Goal: Navigation & Orientation: Find specific page/section

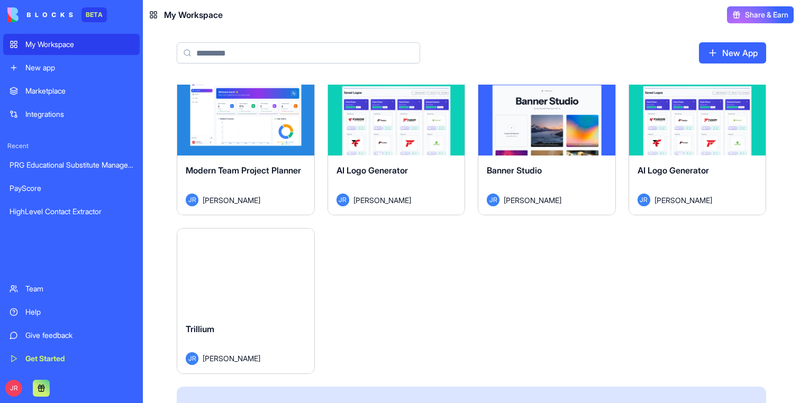
scroll to position [196, 0]
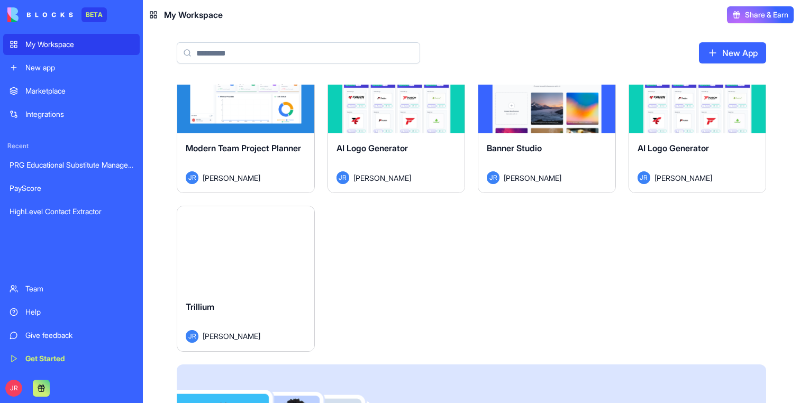
click at [231, 252] on button "Launch" at bounding box center [245, 249] width 79 height 21
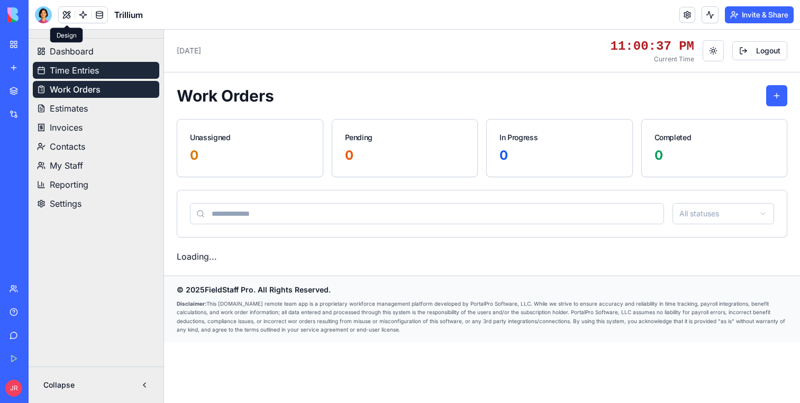
click at [65, 67] on span "Time Entries" at bounding box center [74, 70] width 49 height 13
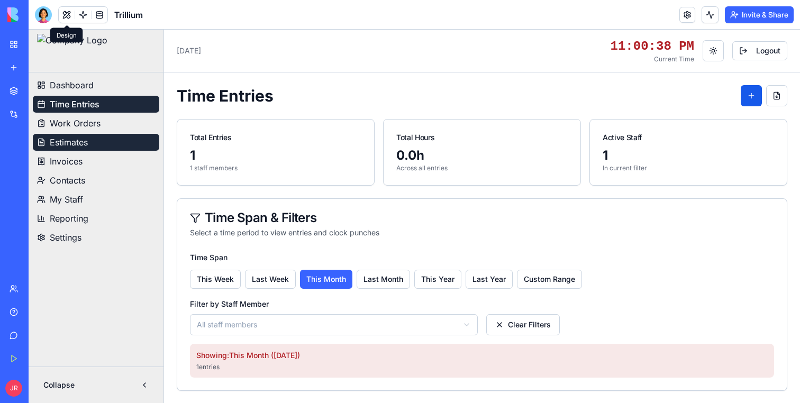
click at [55, 146] on span "Estimates" at bounding box center [69, 142] width 38 height 13
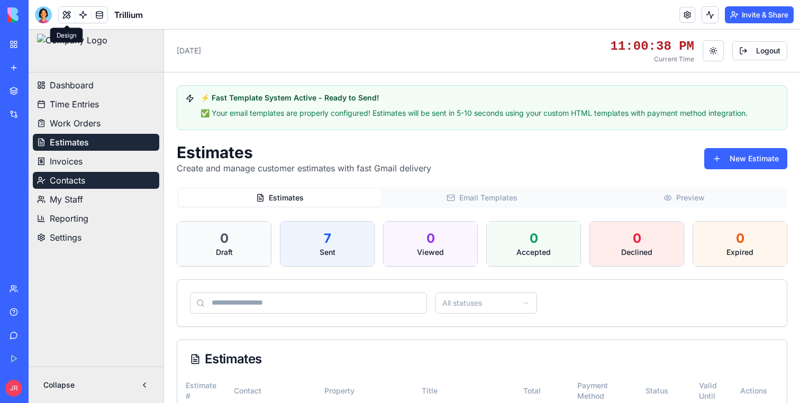
click at [58, 172] on link "Contacts" at bounding box center [96, 180] width 127 height 17
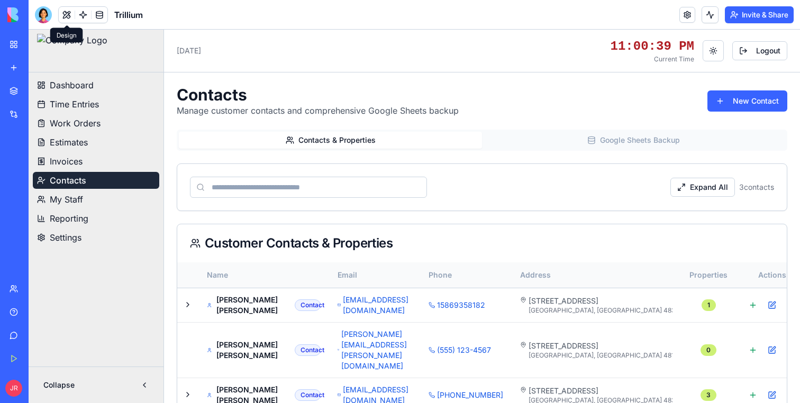
click at [60, 188] on link "Contacts" at bounding box center [96, 180] width 127 height 17
click at [60, 201] on span "My Staff" at bounding box center [66, 199] width 33 height 13
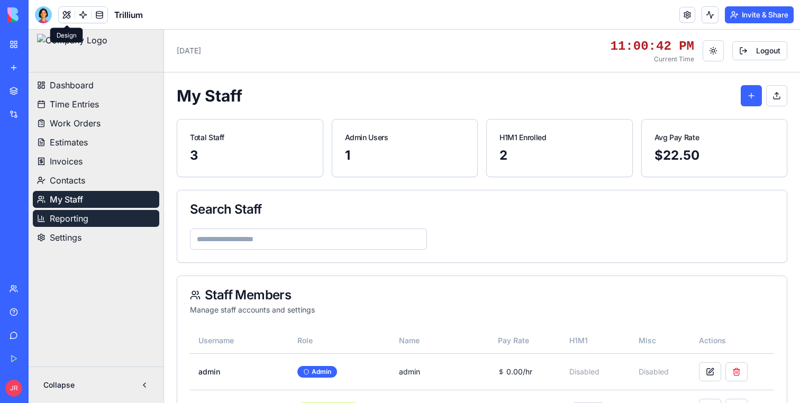
click at [66, 221] on span "Reporting" at bounding box center [69, 218] width 39 height 13
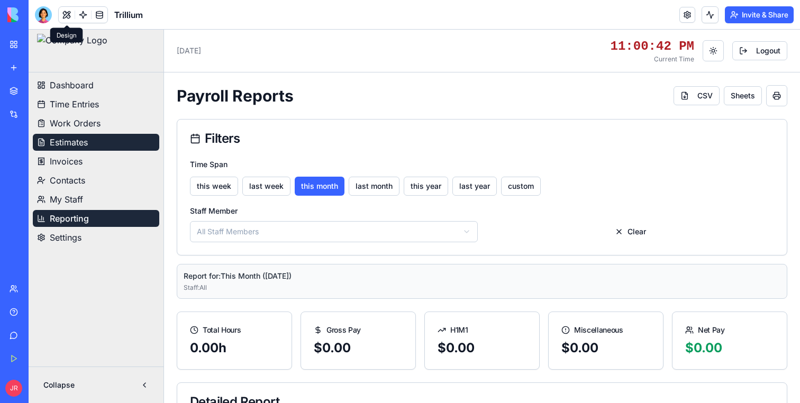
click at [71, 138] on span "Estimates" at bounding box center [69, 142] width 38 height 13
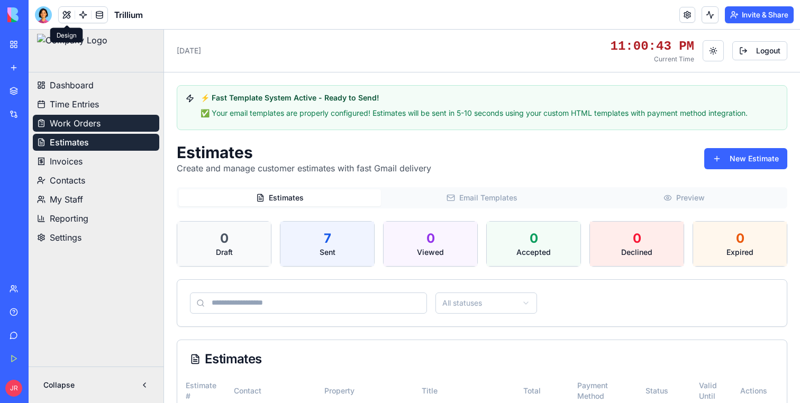
click at [69, 125] on span "Work Orders" at bounding box center [75, 123] width 51 height 13
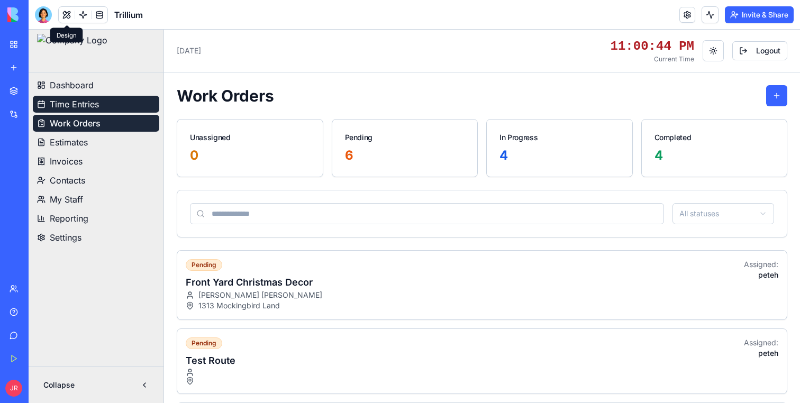
click at [69, 98] on span "Time Entries" at bounding box center [74, 104] width 49 height 13
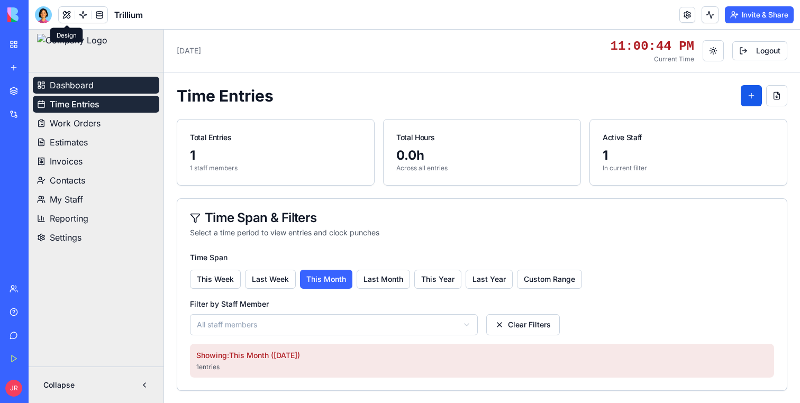
click at [69, 83] on span "Dashboard" at bounding box center [72, 85] width 44 height 13
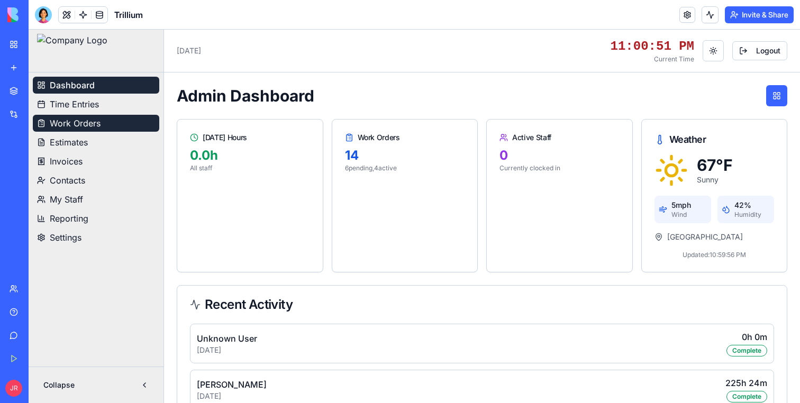
click at [65, 128] on span "Work Orders" at bounding box center [75, 123] width 51 height 13
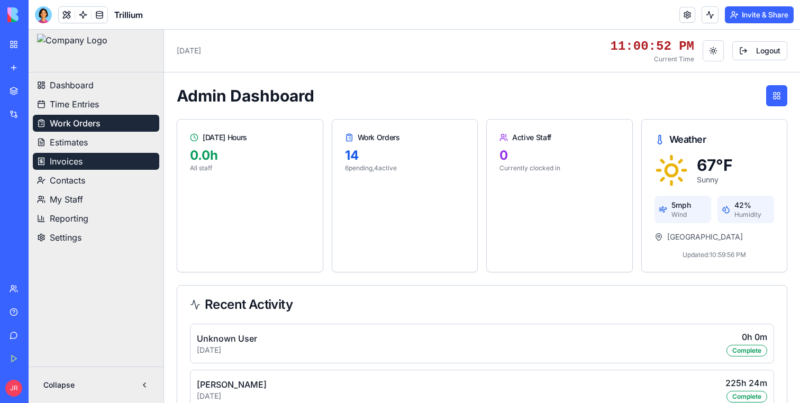
click at [76, 168] on link "Invoices" at bounding box center [96, 161] width 127 height 17
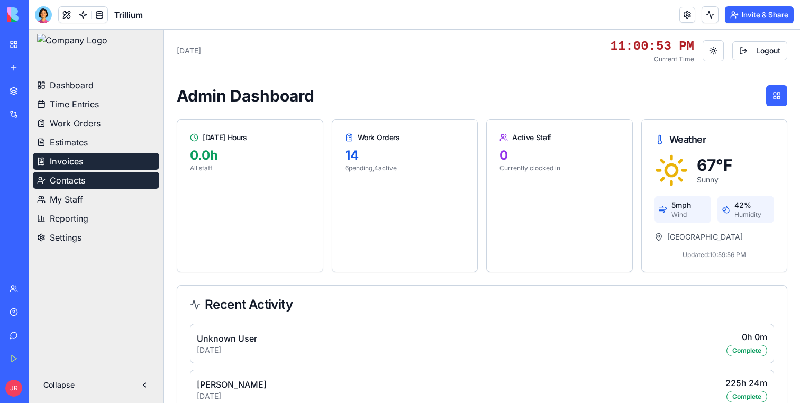
click at [74, 185] on span "Contacts" at bounding box center [67, 180] width 35 height 13
click at [42, 15] on div at bounding box center [43, 14] width 17 height 17
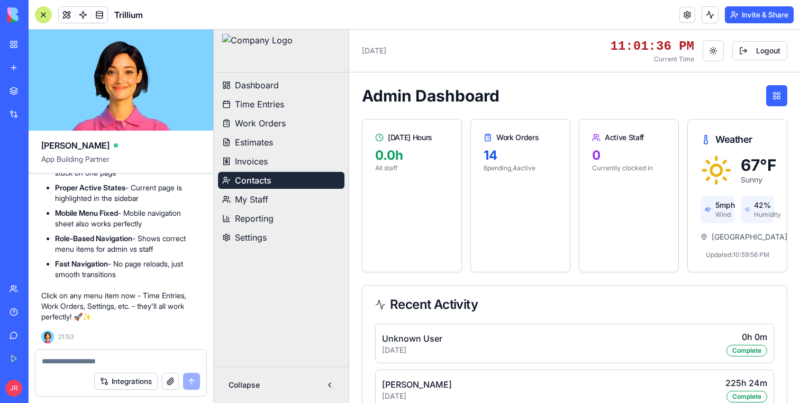
scroll to position [327806, 0]
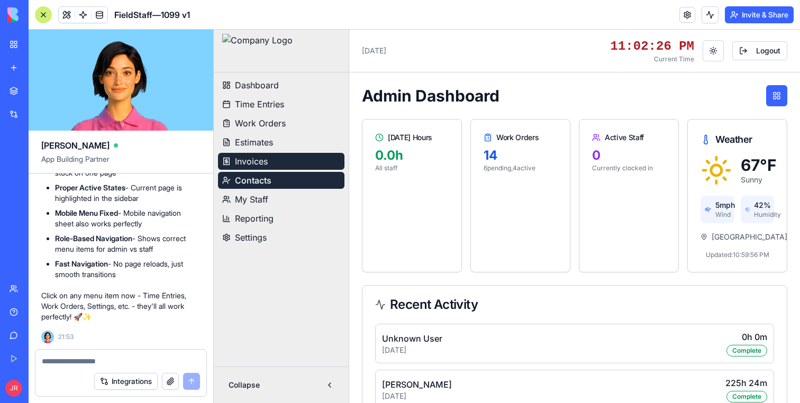
click at [248, 165] on span "Invoices" at bounding box center [251, 161] width 33 height 13
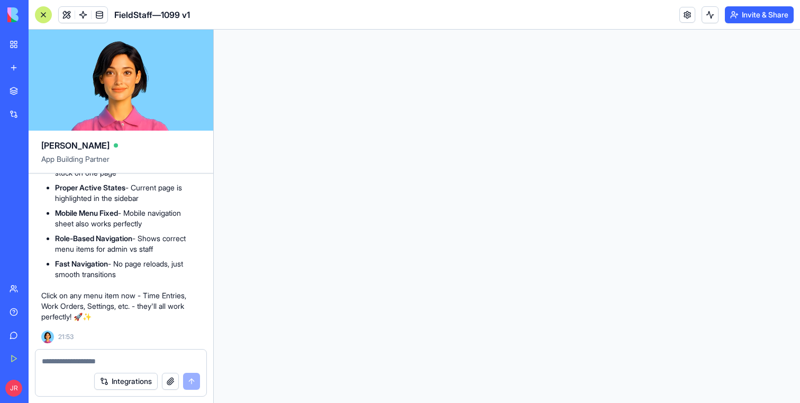
scroll to position [0, 0]
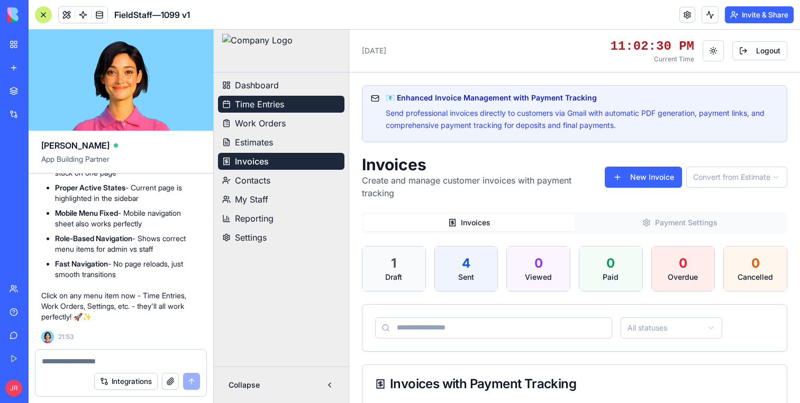
click at [266, 104] on span "Time Entries" at bounding box center [259, 104] width 49 height 13
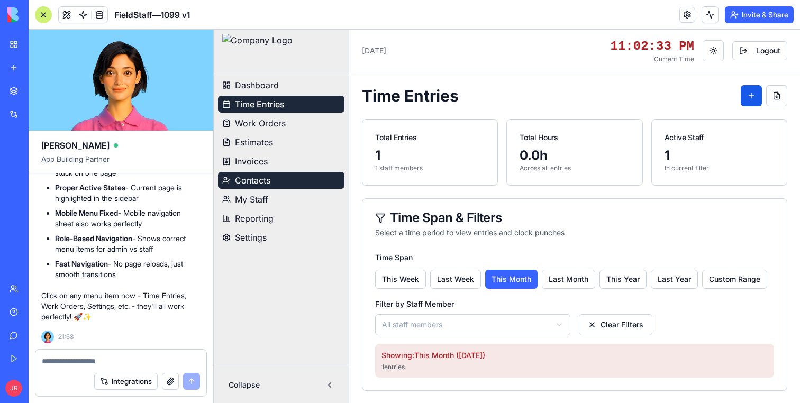
click at [249, 187] on button "Contacts" at bounding box center [281, 180] width 127 height 17
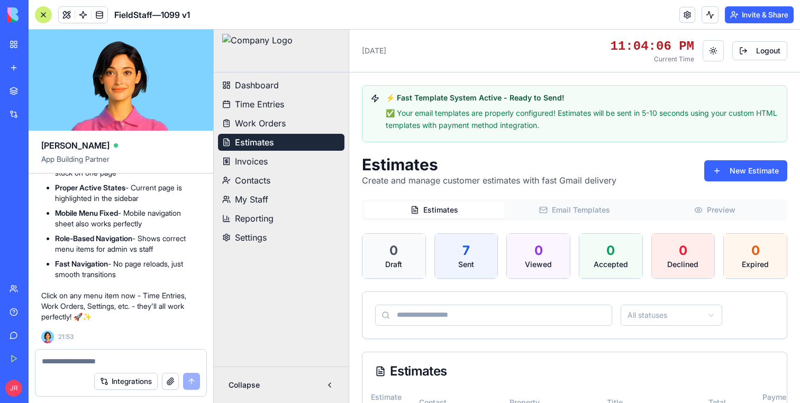
click at [264, 57] on div at bounding box center [281, 51] width 118 height 34
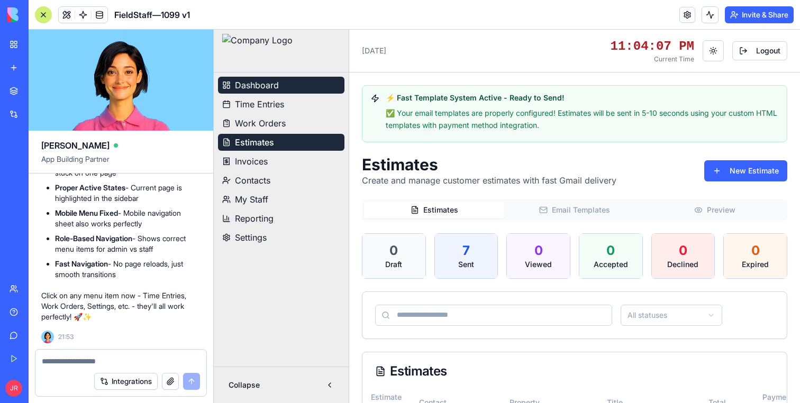
click at [254, 91] on span "Dashboard" at bounding box center [257, 85] width 44 height 13
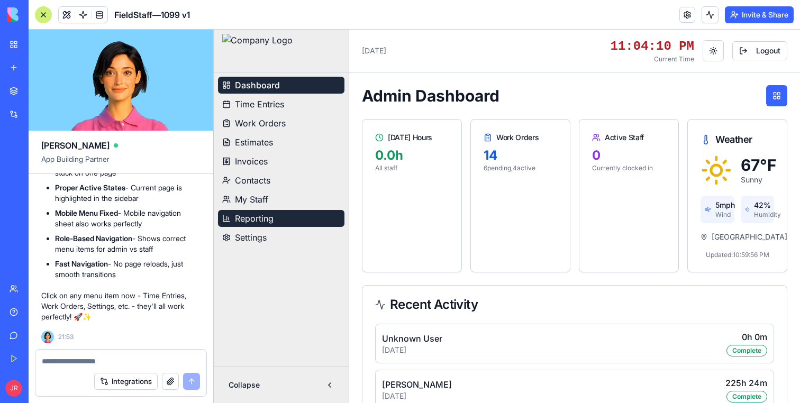
click at [256, 211] on button "Reporting" at bounding box center [281, 218] width 127 height 17
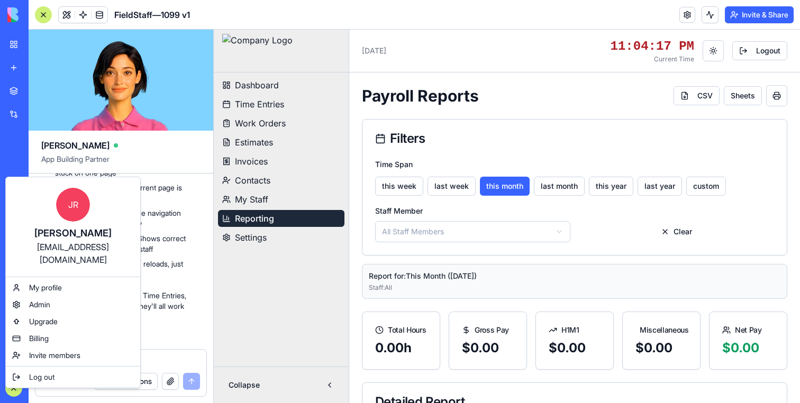
click at [61, 246] on div "[EMAIL_ADDRESS][DOMAIN_NAME]" at bounding box center [72, 253] width 113 height 25
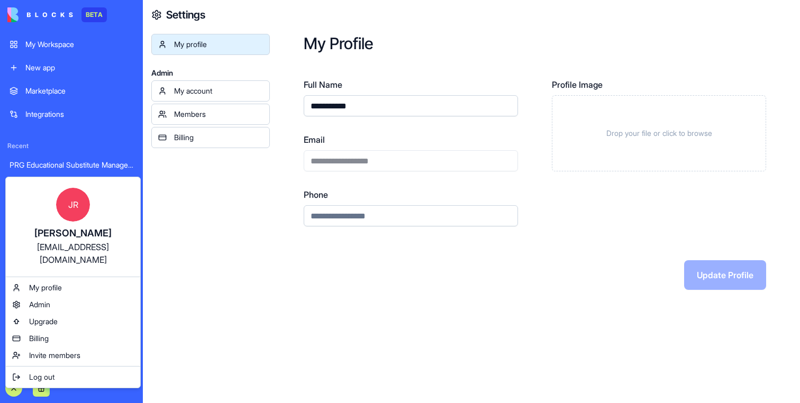
click at [334, 149] on html "**********" at bounding box center [400, 201] width 800 height 403
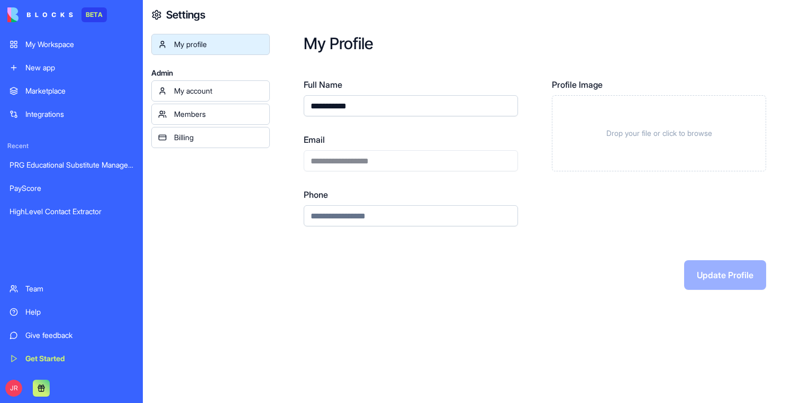
click at [334, 155] on div "**********" at bounding box center [411, 152] width 214 height 38
click at [67, 51] on link "My Workspace" at bounding box center [71, 44] width 137 height 21
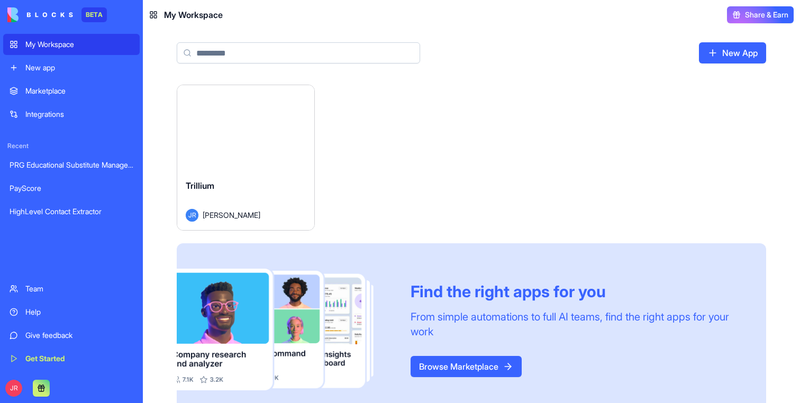
scroll to position [339, 0]
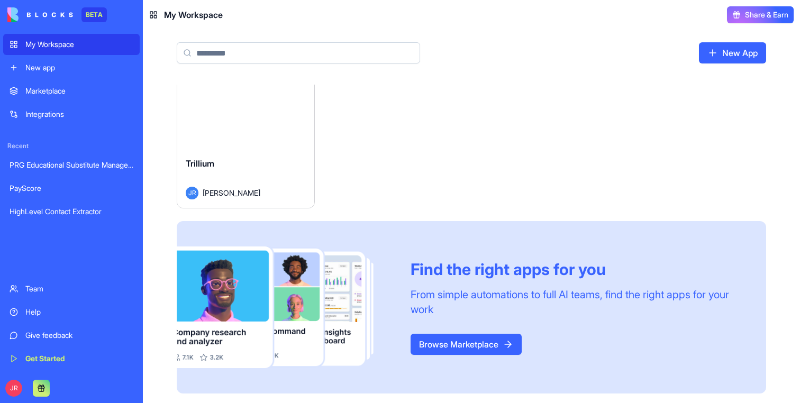
click at [208, 160] on span "Trillium" at bounding box center [200, 163] width 29 height 11
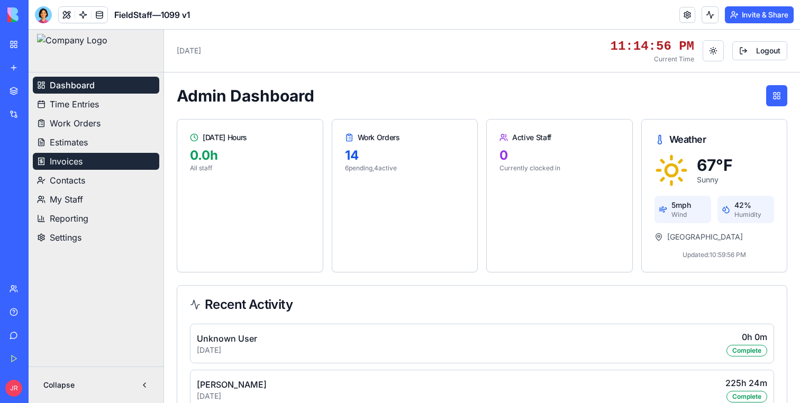
click at [124, 169] on ul "Dashboard Time Entries Work Orders Estimates Invoices Contacts My Staff Reporti…" at bounding box center [96, 161] width 127 height 169
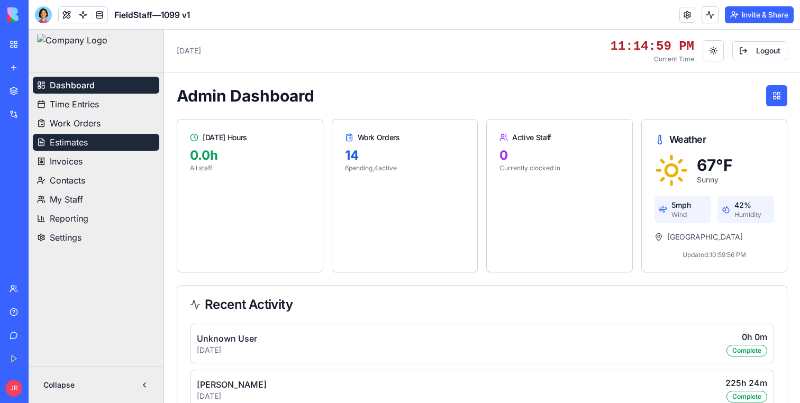
click at [80, 136] on span "Estimates" at bounding box center [69, 142] width 38 height 13
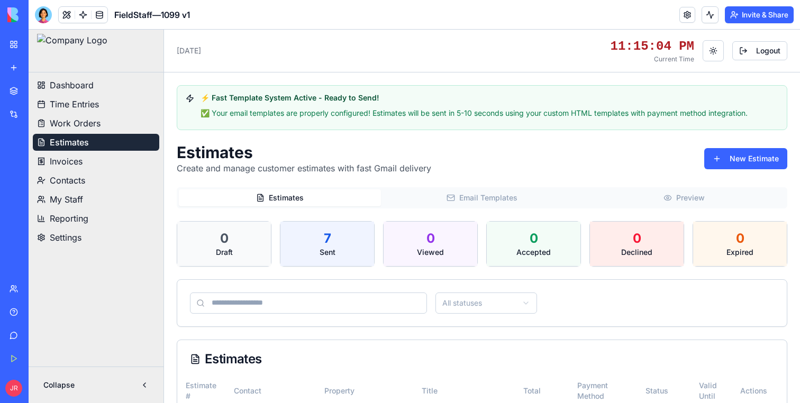
click at [467, 199] on button "Email Templates" at bounding box center [482, 198] width 202 height 17
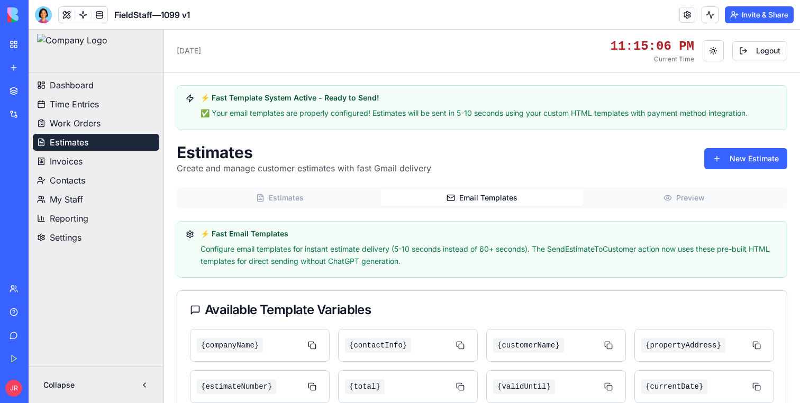
click at [679, 188] on div "Estimates Email Templates Preview" at bounding box center [482, 197] width 611 height 21
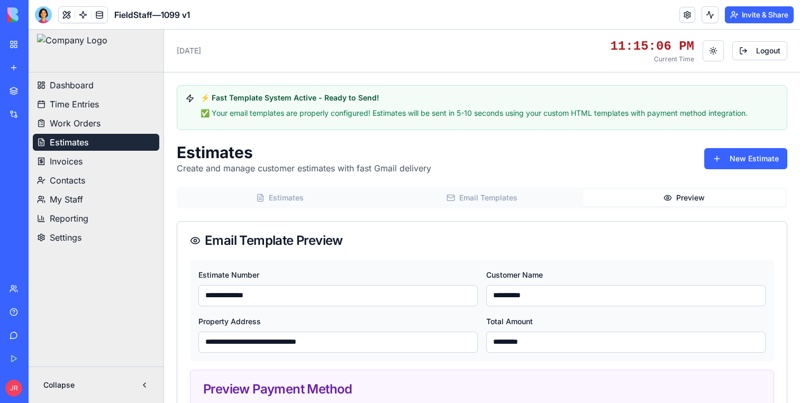
click at [680, 192] on button "Preview" at bounding box center [684, 198] width 202 height 17
click at [105, 193] on button "My Staff" at bounding box center [96, 199] width 127 height 17
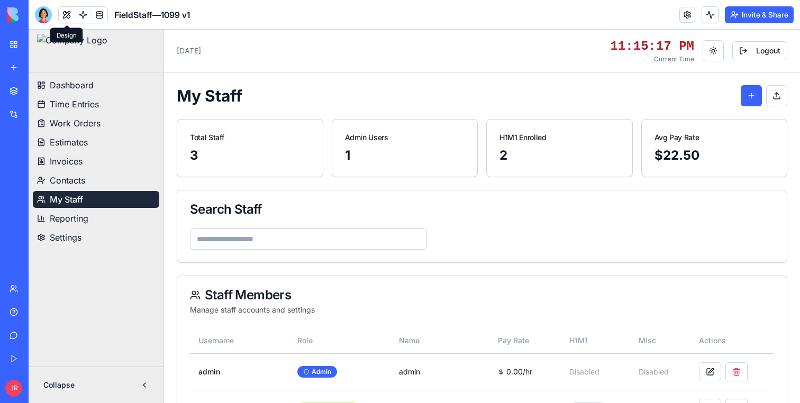
click at [67, 15] on button at bounding box center [67, 15] width 16 height 16
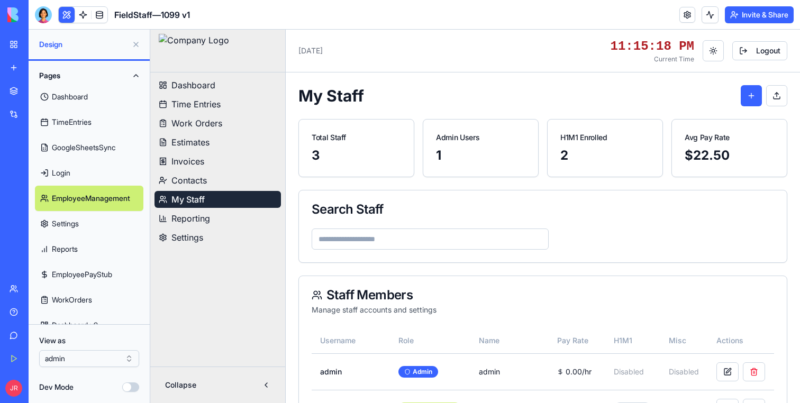
click at [68, 169] on link "Login" at bounding box center [89, 172] width 109 height 25
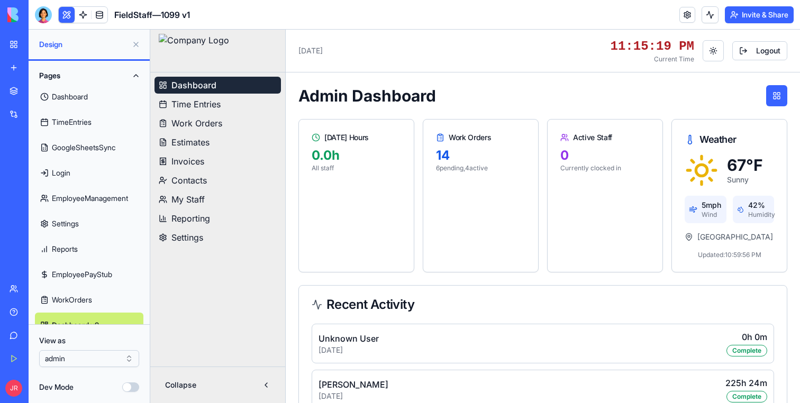
click at [68, 174] on link "Login" at bounding box center [89, 172] width 109 height 25
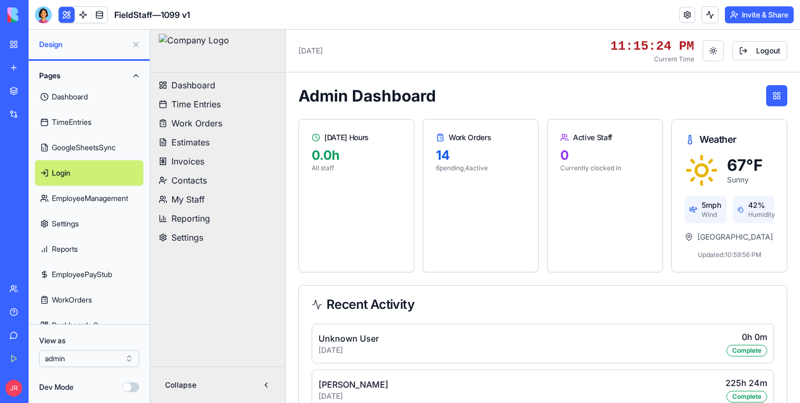
click at [79, 203] on link "EmployeeManagement" at bounding box center [89, 198] width 109 height 25
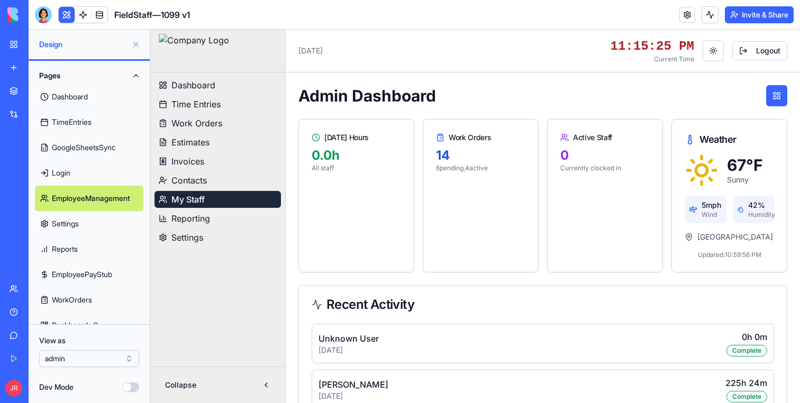
click at [77, 218] on link "Settings" at bounding box center [89, 223] width 109 height 25
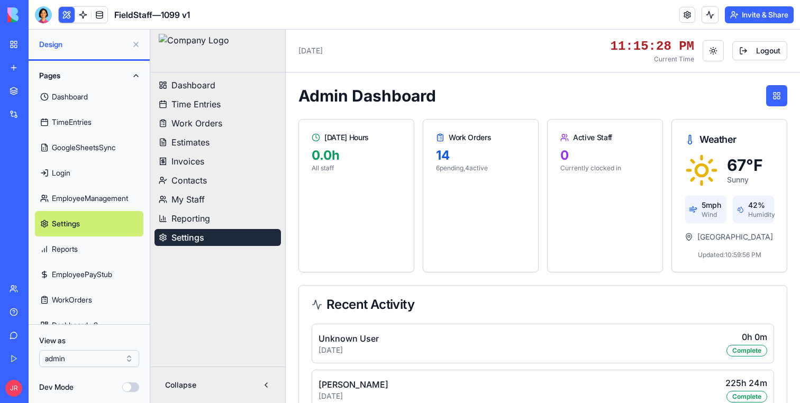
click at [71, 245] on link "Reports" at bounding box center [89, 249] width 109 height 25
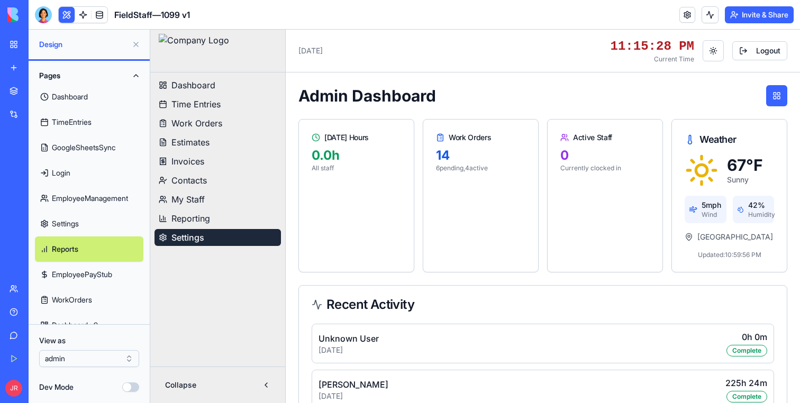
click at [70, 150] on link "GoogleSheetsSync" at bounding box center [89, 147] width 109 height 25
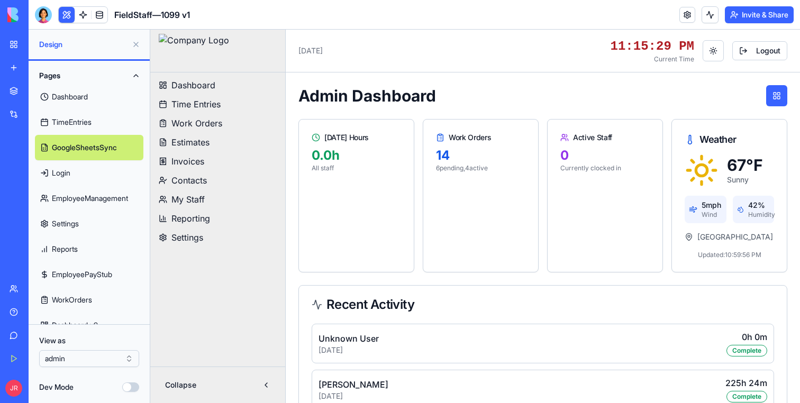
click at [64, 170] on link "Login" at bounding box center [89, 172] width 109 height 25
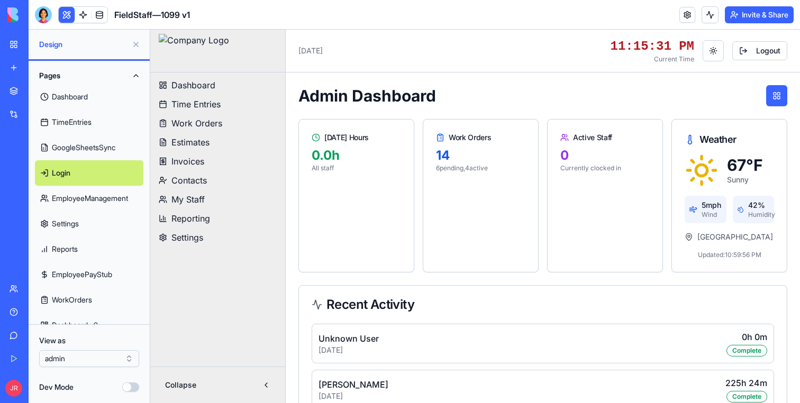
click at [64, 95] on link "Dashboard" at bounding box center [89, 96] width 109 height 25
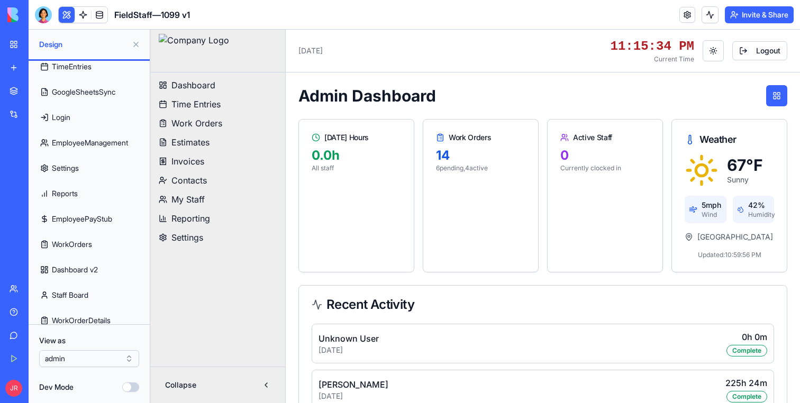
scroll to position [198, 0]
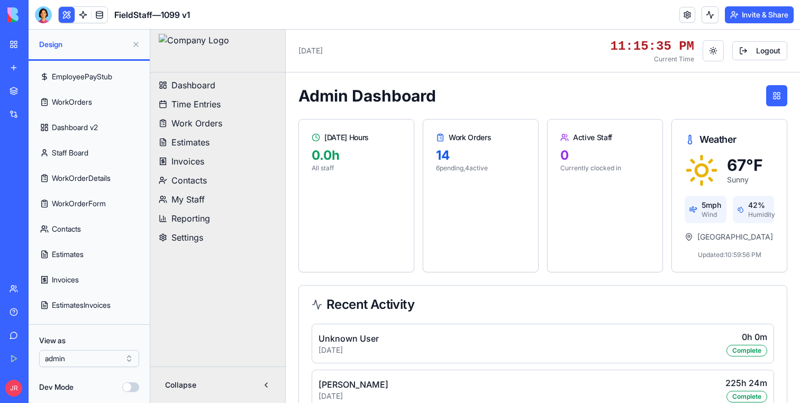
click at [94, 242] on link "Estimates" at bounding box center [89, 254] width 109 height 25
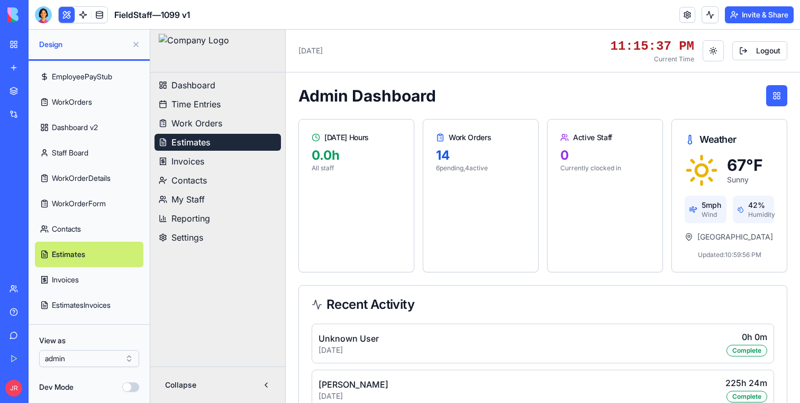
click at [86, 287] on link "Invoices" at bounding box center [89, 279] width 109 height 25
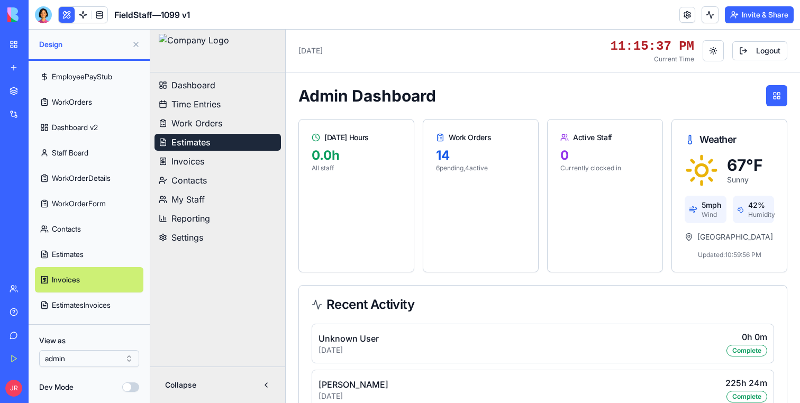
click at [83, 312] on link "EstimatesInvoices" at bounding box center [89, 305] width 109 height 25
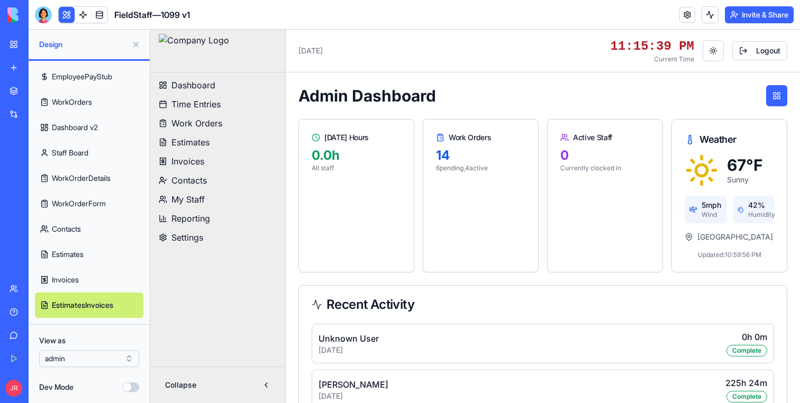
click at [131, 385] on button "Dev Mode" at bounding box center [130, 388] width 17 height 10
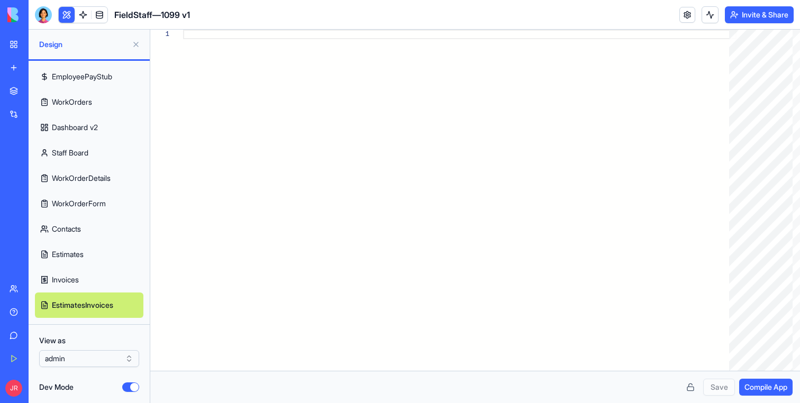
click at [126, 386] on button "Dev Mode" at bounding box center [130, 388] width 17 height 10
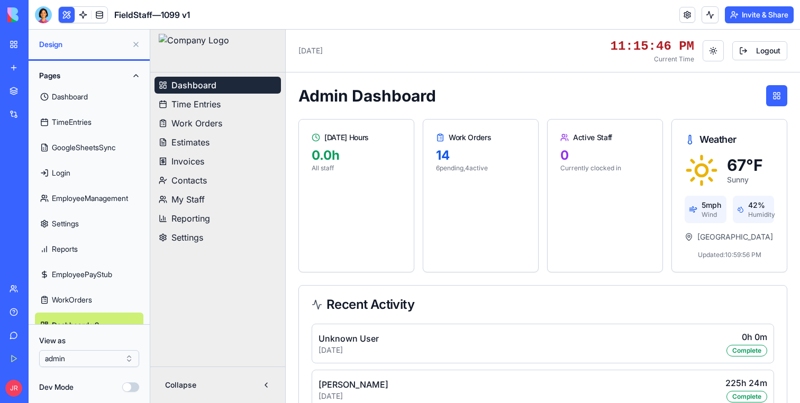
click at [65, 168] on link "Login" at bounding box center [89, 172] width 109 height 25
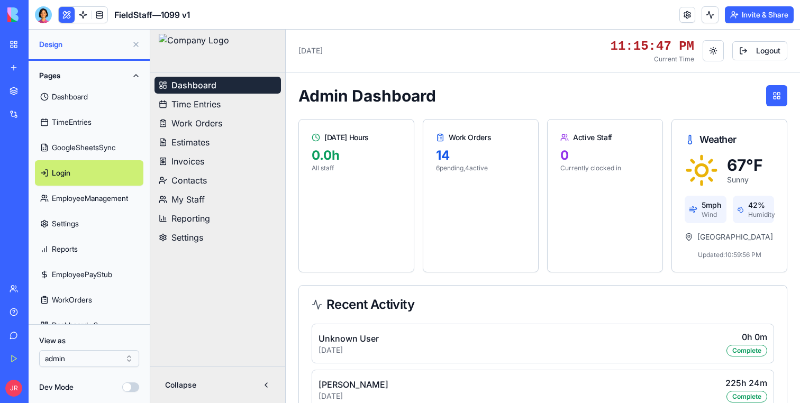
click at [77, 105] on link "Dashboard" at bounding box center [89, 96] width 109 height 25
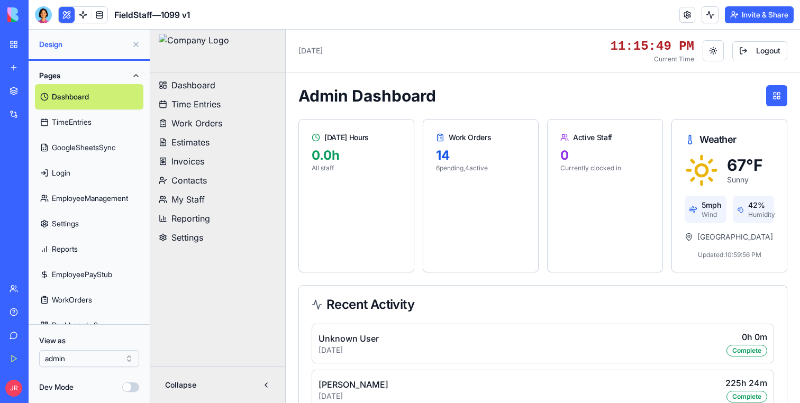
click at [74, 128] on link "TimeEntries" at bounding box center [89, 122] width 109 height 25
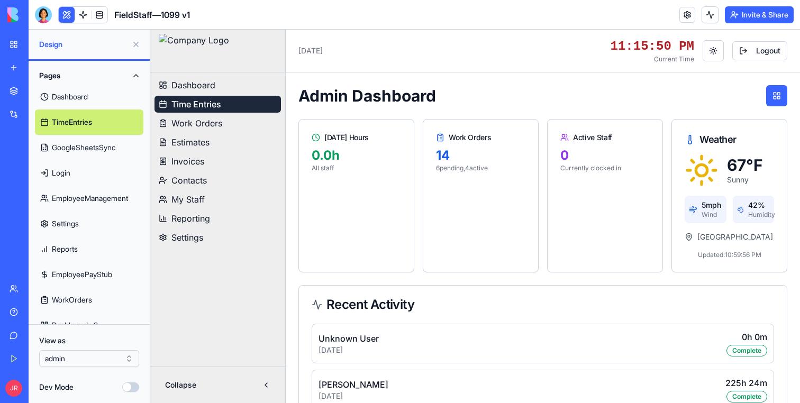
click at [75, 143] on link "GoogleSheetsSync" at bounding box center [89, 147] width 109 height 25
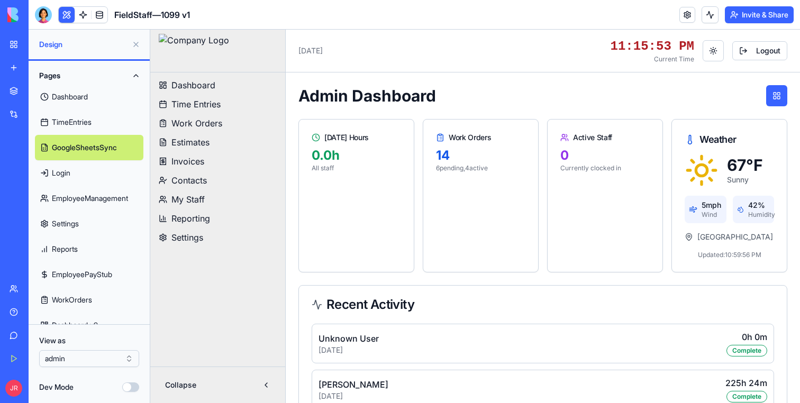
click at [60, 171] on link "Login" at bounding box center [89, 172] width 109 height 25
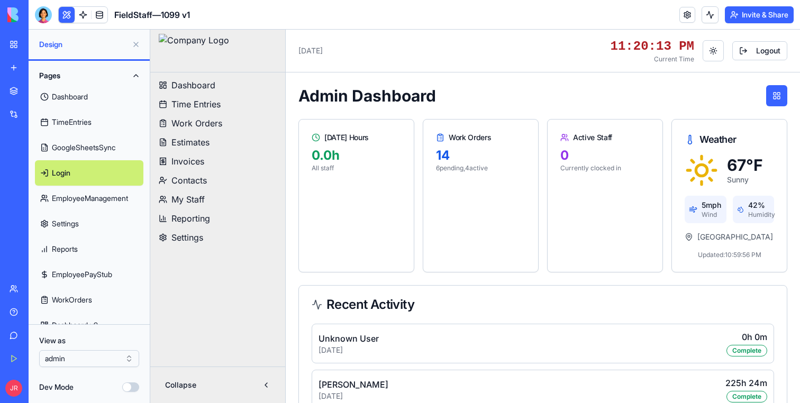
click at [91, 149] on link "GoogleSheetsSync" at bounding box center [89, 147] width 109 height 25
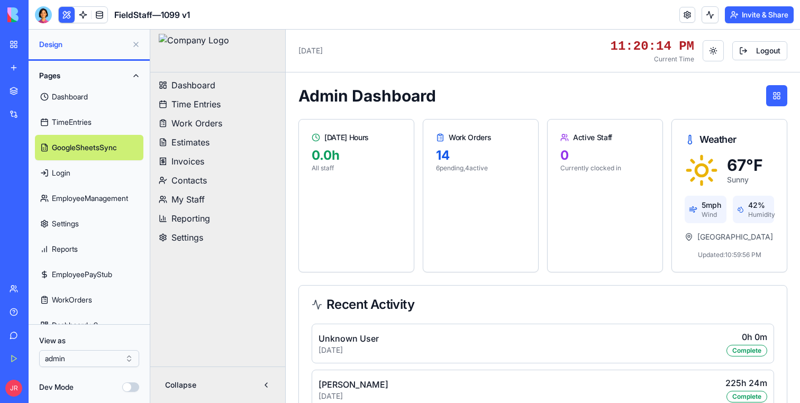
click at [91, 149] on link "GoogleSheetsSync" at bounding box center [89, 147] width 109 height 25
click at [86, 123] on link "TimeEntries" at bounding box center [89, 122] width 109 height 25
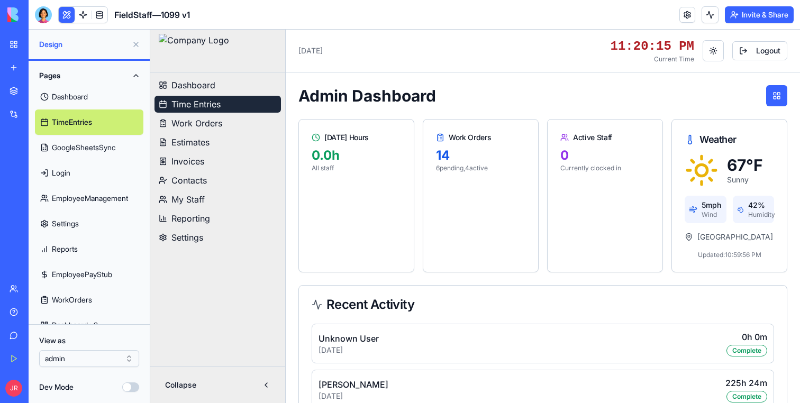
click at [215, 112] on button "Time Entries" at bounding box center [218, 104] width 127 height 17
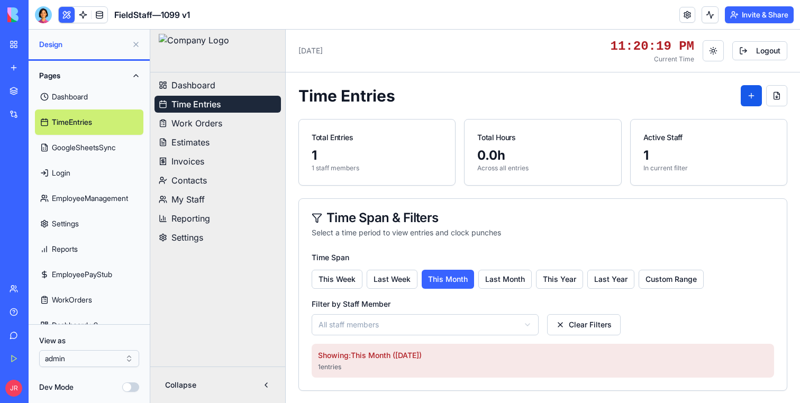
click at [188, 94] on ul "Dashboard Time Entries Work Orders Estimates Invoices Contacts My Staff Reporti…" at bounding box center [218, 161] width 127 height 169
click at [187, 87] on span "Dashboard" at bounding box center [194, 85] width 44 height 13
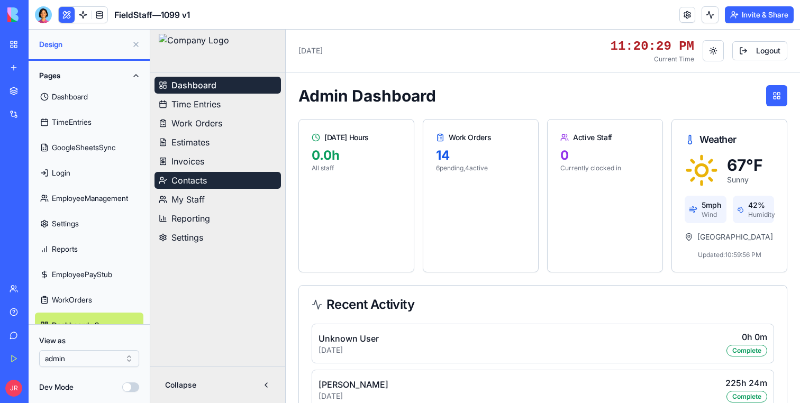
click at [196, 180] on span "Contacts" at bounding box center [189, 180] width 35 height 13
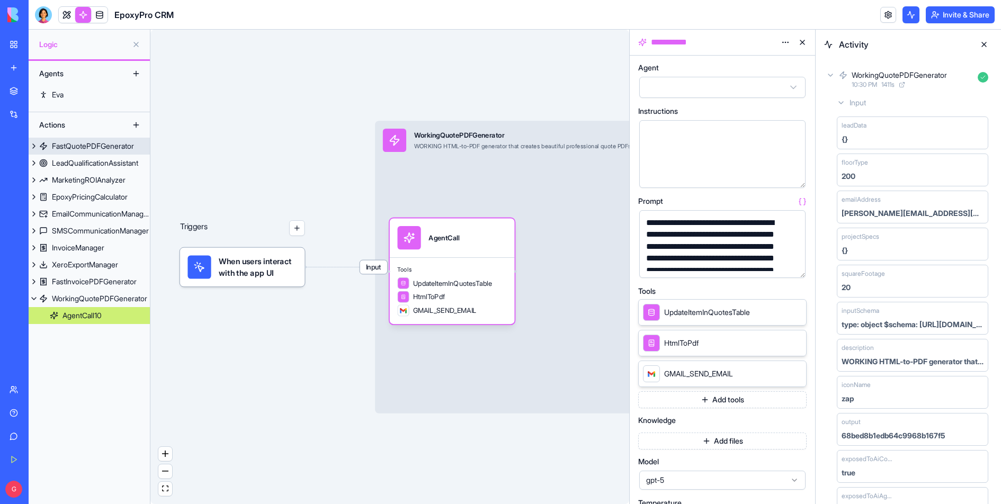
scroll to position [51, 0]
